Goal: Task Accomplishment & Management: Use online tool/utility

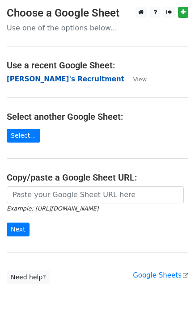
click at [39, 75] on strong "[PERSON_NAME]'s Recruitment" at bounding box center [65, 79] width 117 height 8
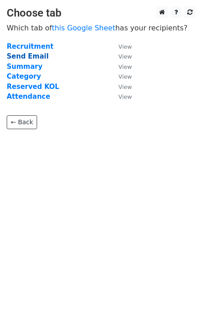
click at [26, 56] on strong "Send Email" at bounding box center [28, 56] width 42 height 8
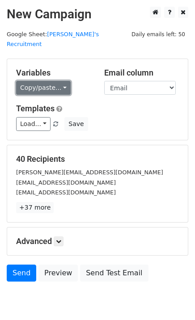
click at [54, 81] on link "Copy/paste..." at bounding box center [43, 88] width 54 height 14
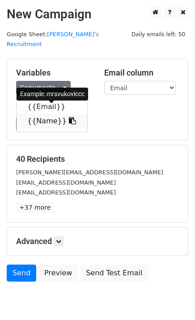
click at [46, 114] on link "{{Name}}" at bounding box center [52, 121] width 71 height 14
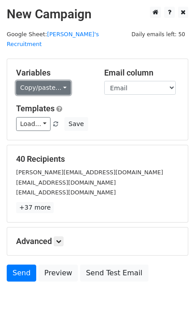
click at [48, 81] on link "Copy/paste..." at bounding box center [43, 88] width 54 height 14
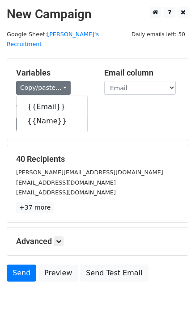
click at [131, 117] on div "Load... No templates saved Save" at bounding box center [97, 124] width 176 height 14
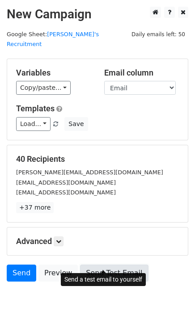
click at [104, 264] on link "Send Test Email" at bounding box center [114, 272] width 68 height 17
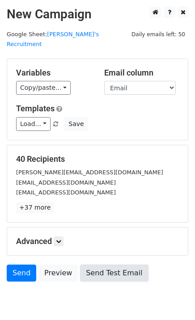
click at [117, 264] on link "Send Test Email" at bounding box center [114, 272] width 68 height 17
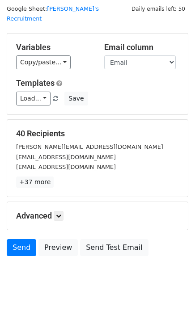
scroll to position [27, 0]
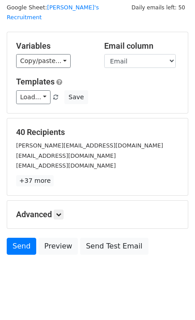
click at [61, 210] on div "Advanced Tracking Track Opens UTM Codes Track Clicks Filters Only include sprea…" at bounding box center [97, 215] width 180 height 28
click at [60, 209] on link at bounding box center [59, 214] width 10 height 10
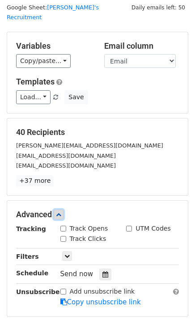
click at [59, 212] on icon at bounding box center [58, 214] width 5 height 5
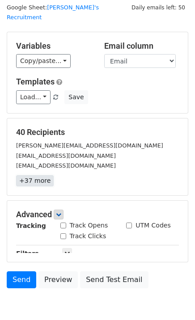
click at [42, 175] on link "+37 more" at bounding box center [35, 180] width 38 height 11
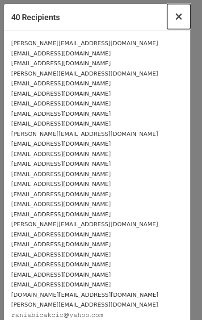
click at [174, 19] on span "×" at bounding box center [178, 16] width 9 height 13
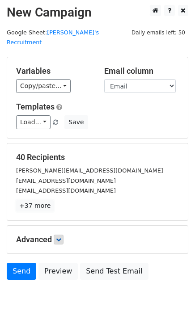
scroll to position [0, 0]
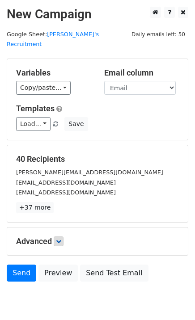
click at [64, 10] on h2 "New Campaign" at bounding box center [97, 14] width 181 height 15
click at [113, 81] on select "Email Name" at bounding box center [139, 88] width 71 height 14
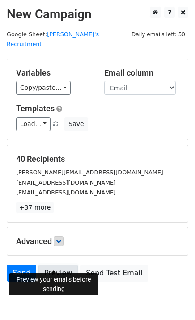
click at [60, 264] on link "Preview" at bounding box center [57, 272] width 39 height 17
